Goal: Task Accomplishment & Management: Complete application form

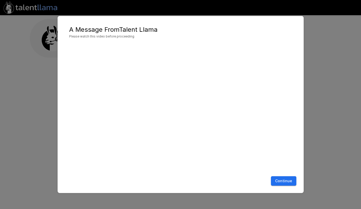
click at [286, 180] on button "Continue" at bounding box center [283, 181] width 25 height 10
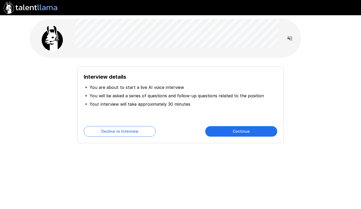
click at [229, 126] on button "Continue" at bounding box center [241, 131] width 72 height 10
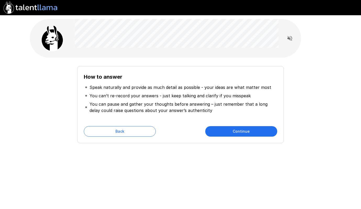
click at [249, 132] on button "Continue" at bounding box center [241, 131] width 72 height 10
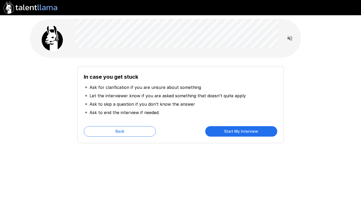
click at [249, 132] on button "Start My Interview" at bounding box center [241, 131] width 72 height 10
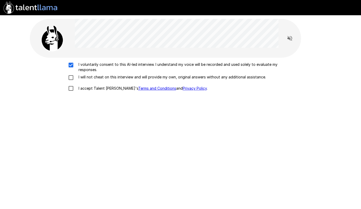
click at [70, 74] on div "I voluntarily consent to this AI-led interview. I understand my voice will be r…" at bounding box center [180, 78] width 297 height 32
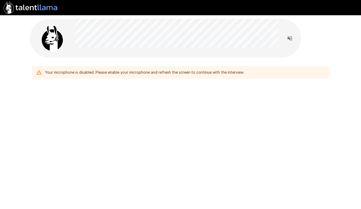
click at [290, 38] on icon "Read questions aloud" at bounding box center [289, 38] width 5 height 5
click at [146, 75] on div "Your microphone is disabled. Please enable your microphone and refresh the scre…" at bounding box center [144, 72] width 199 height 9
click at [135, 124] on div "Your microphone is disabled. Please enable your microphone and refresh the scre…" at bounding box center [180, 104] width 361 height 209
click at [126, 63] on div "Your microphone is disabled. Please enable your microphone and refresh the scre…" at bounding box center [180, 70] width 297 height 17
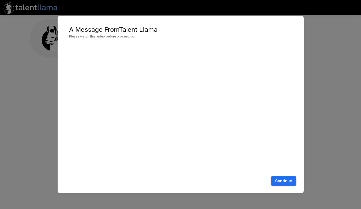
click at [290, 180] on button "Continue" at bounding box center [283, 181] width 25 height 10
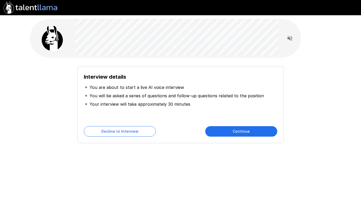
click at [260, 125] on div "Interview details You are about to start a live AI voice interview You will be …" at bounding box center [180, 104] width 206 height 77
click at [261, 134] on button "Continue" at bounding box center [241, 131] width 72 height 10
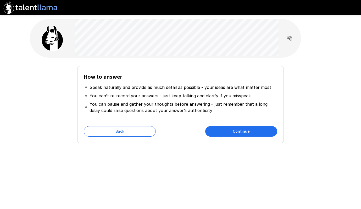
click at [261, 134] on button "Continue" at bounding box center [241, 131] width 72 height 10
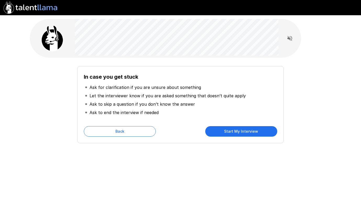
click at [261, 134] on button "Start My Interview" at bounding box center [241, 131] width 72 height 10
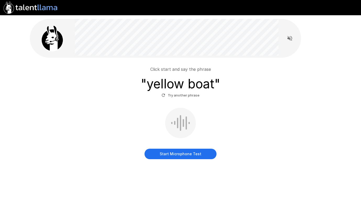
click at [185, 156] on button "Start Microphone Test" at bounding box center [181, 153] width 72 height 10
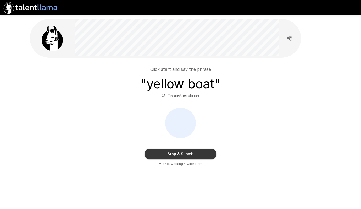
click at [185, 156] on button "Stop & Submit" at bounding box center [181, 153] width 72 height 10
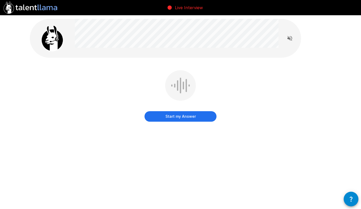
click at [187, 119] on button "Start my Answer" at bounding box center [181, 116] width 72 height 10
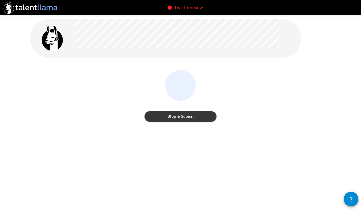
click at [187, 119] on button "Stop & Submit" at bounding box center [181, 116] width 72 height 10
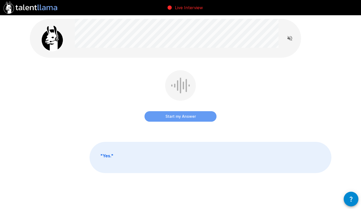
click at [195, 115] on button "Start my Answer" at bounding box center [181, 116] width 72 height 10
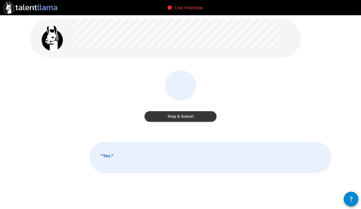
click at [195, 115] on button "Stop & Submit" at bounding box center [181, 116] width 72 height 10
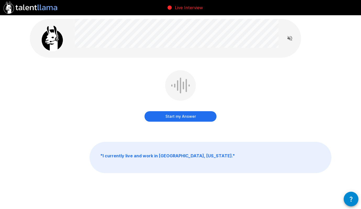
click at [188, 116] on button "Start my Answer" at bounding box center [181, 116] width 72 height 10
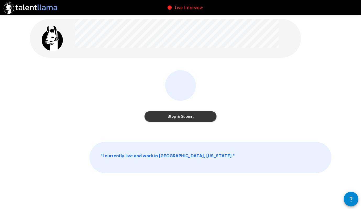
click at [188, 116] on button "Stop & Submit" at bounding box center [181, 116] width 72 height 10
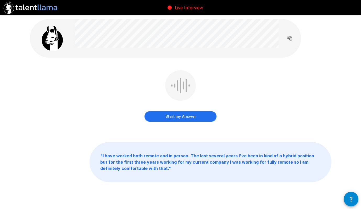
click at [188, 116] on button "Start my Answer" at bounding box center [181, 116] width 72 height 10
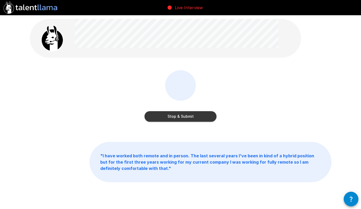
click at [188, 116] on button "Stop & Submit" at bounding box center [181, 116] width 72 height 10
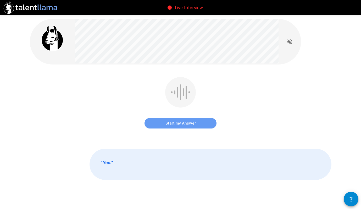
click at [181, 123] on button "Start my Answer" at bounding box center [181, 123] width 72 height 10
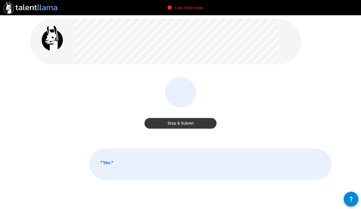
click at [181, 123] on button "Stop & Submit" at bounding box center [181, 123] width 72 height 10
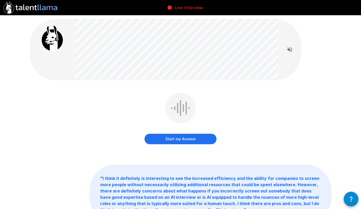
click at [166, 140] on button "Start my Answer" at bounding box center [181, 139] width 72 height 10
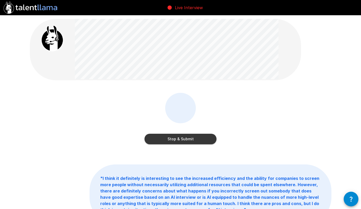
click at [193, 138] on button "Stop & Submit" at bounding box center [181, 139] width 72 height 10
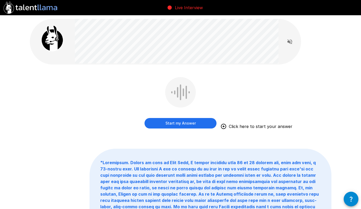
click at [195, 122] on button "Start my Answer" at bounding box center [181, 123] width 72 height 10
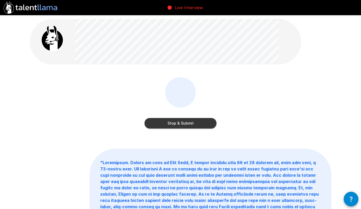
click at [195, 122] on button "Stop & Submit" at bounding box center [181, 123] width 72 height 10
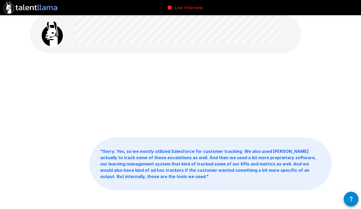
scroll to position [5, 0]
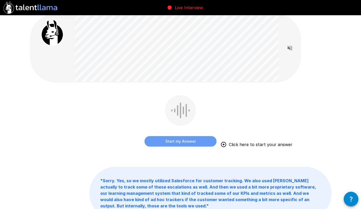
click at [180, 140] on button "Start my Answer" at bounding box center [181, 141] width 72 height 10
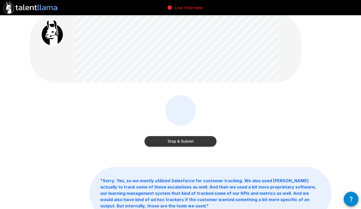
click at [197, 146] on button "Stop & Submit" at bounding box center [181, 141] width 72 height 10
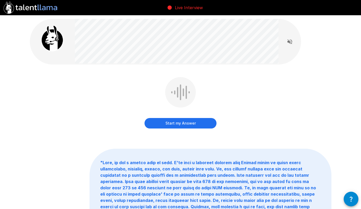
click at [203, 126] on button "Start my Answer" at bounding box center [181, 123] width 72 height 10
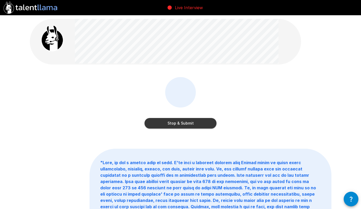
click at [184, 123] on button "Stop & Submit" at bounding box center [181, 123] width 72 height 10
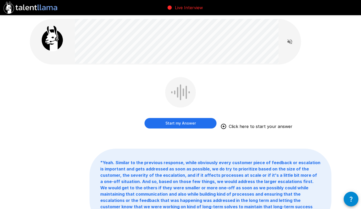
click at [190, 124] on button "Start my Answer" at bounding box center [181, 123] width 72 height 10
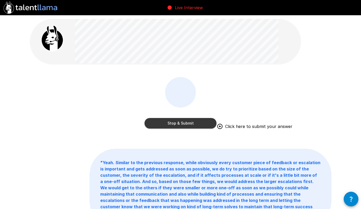
click at [199, 124] on button "Stop & Submit" at bounding box center [181, 123] width 72 height 10
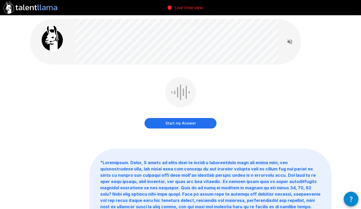
click at [159, 125] on button "Start my Answer" at bounding box center [181, 123] width 72 height 10
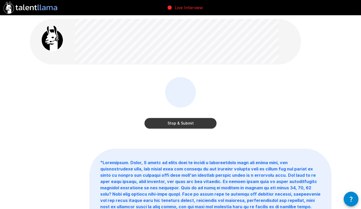
click at [198, 125] on button "Stop & Submit" at bounding box center [181, 123] width 72 height 10
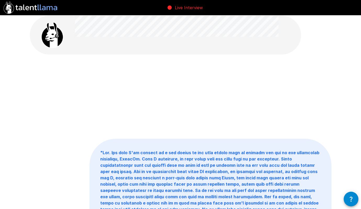
scroll to position [6, 0]
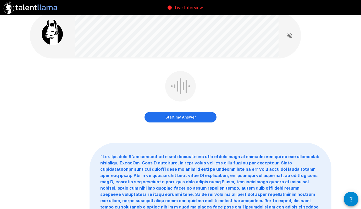
click at [207, 115] on button "Start my Answer" at bounding box center [181, 117] width 72 height 10
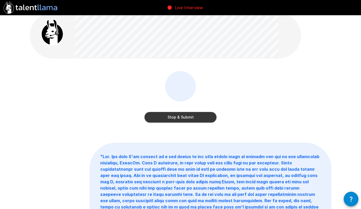
click at [207, 115] on button "Stop & Submit" at bounding box center [181, 117] width 72 height 10
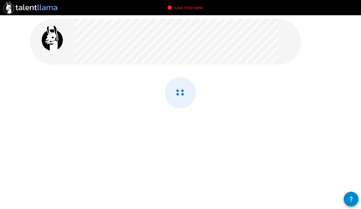
scroll to position [0, 0]
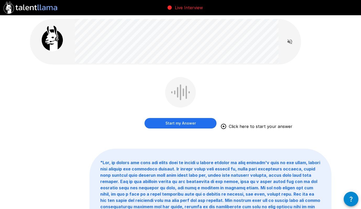
click at [196, 124] on button "Start my Answer" at bounding box center [181, 123] width 72 height 10
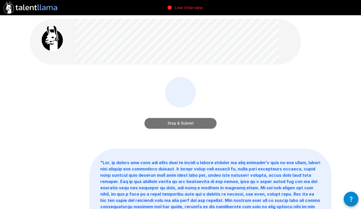
click at [197, 126] on button "Stop & Submit" at bounding box center [181, 123] width 72 height 10
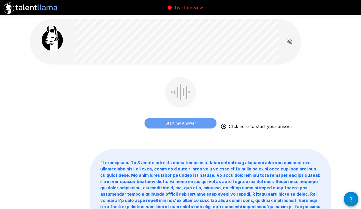
click at [172, 123] on button "Start my Answer" at bounding box center [181, 123] width 72 height 10
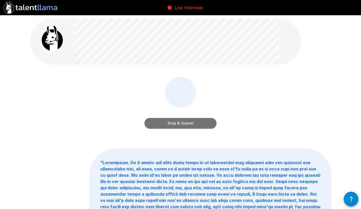
click at [176, 121] on button "Stop & Submit" at bounding box center [181, 123] width 72 height 10
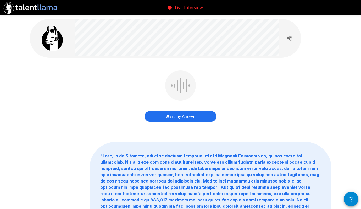
click at [171, 116] on button "Start my Answer" at bounding box center [181, 116] width 72 height 10
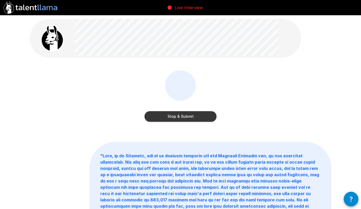
click at [171, 116] on button "Stop & Submit" at bounding box center [181, 116] width 72 height 10
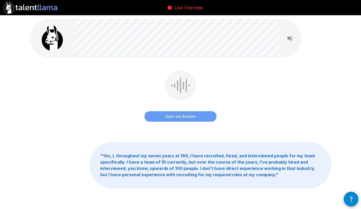
click at [166, 116] on button "Start my Answer" at bounding box center [181, 116] width 72 height 10
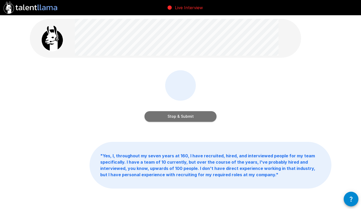
click at [166, 116] on button "Stop & Submit" at bounding box center [181, 116] width 72 height 10
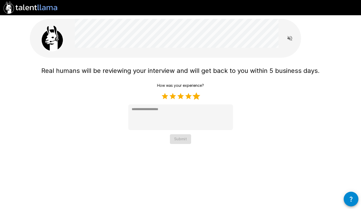
click at [194, 98] on label "5 Stars" at bounding box center [196, 96] width 8 height 8
type textarea "*"
click at [183, 142] on button "Submit" at bounding box center [180, 139] width 21 height 10
